Goal: Check status: Check status

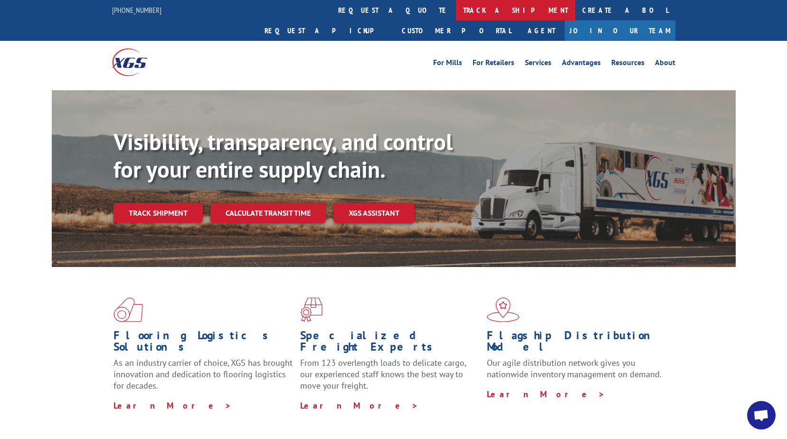
click at [456, 9] on link "track a shipment" at bounding box center [515, 10] width 119 height 20
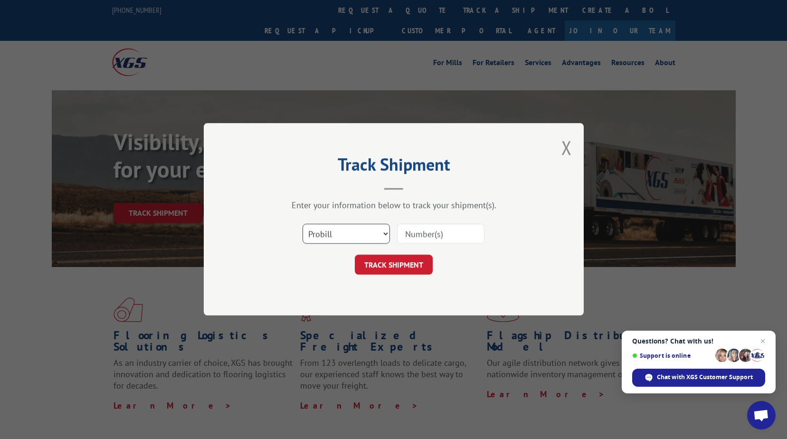
click at [384, 233] on select "Select category... Probill BOL PO" at bounding box center [345, 234] width 87 height 20
select select "bol"
click at [302, 224] on select "Select category... Probill BOL PO" at bounding box center [345, 234] width 87 height 20
click at [444, 235] on input at bounding box center [440, 234] width 87 height 20
type input "6026251"
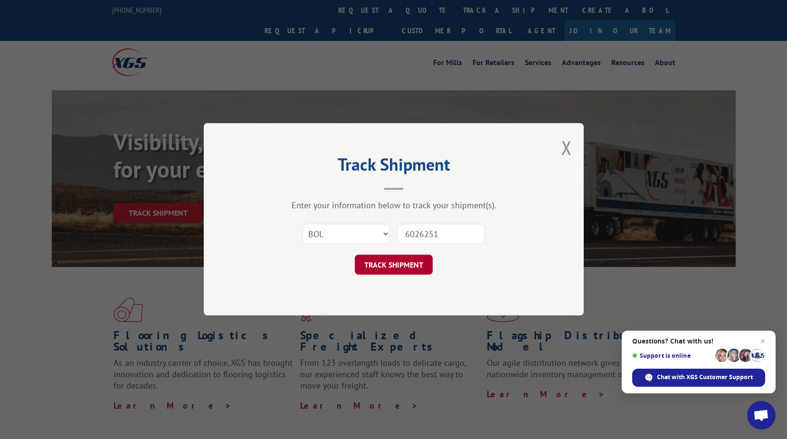
click at [416, 266] on button "TRACK SHIPMENT" at bounding box center [394, 265] width 78 height 20
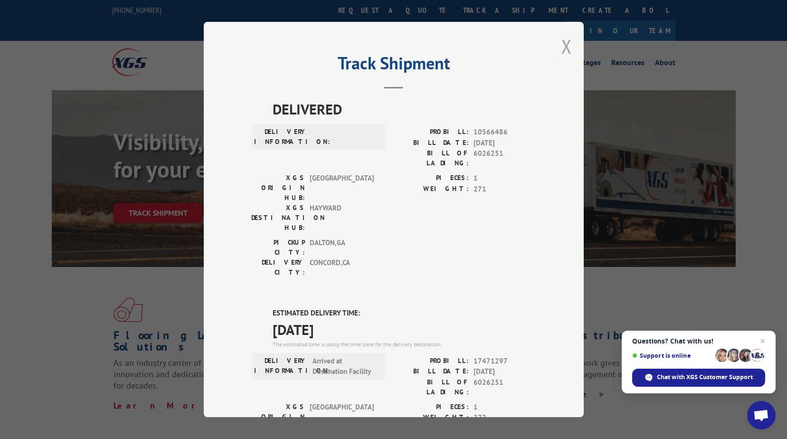
click at [567, 51] on button "Close modal" at bounding box center [566, 46] width 10 height 25
